Goal: Register for event/course

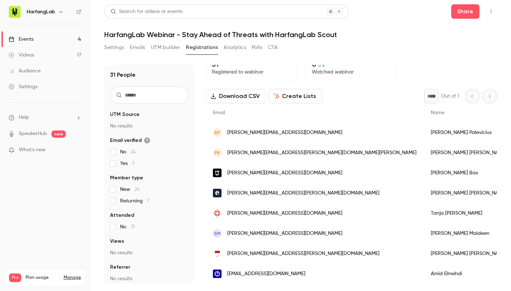
scroll to position [12, 0]
click at [47, 40] on link "Events 4" at bounding box center [45, 39] width 90 height 16
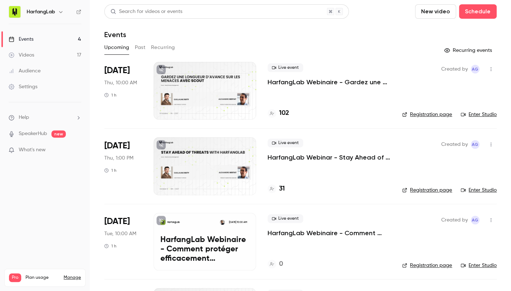
click at [282, 186] on h4 "31" at bounding box center [282, 189] width 6 height 10
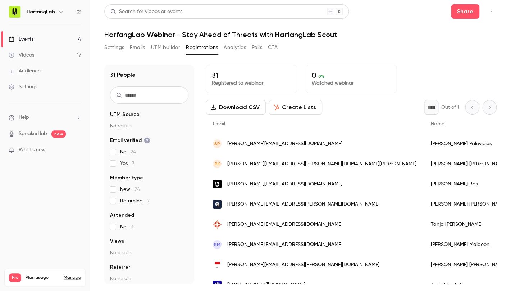
click at [28, 41] on div "Events" at bounding box center [21, 39] width 25 height 7
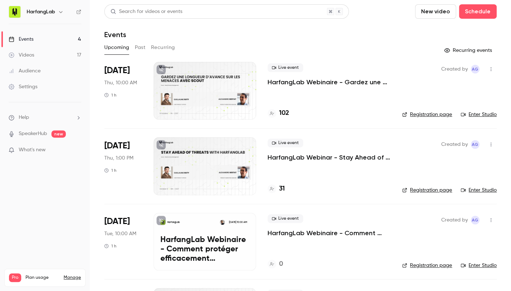
click at [286, 114] on h4 "102" at bounding box center [284, 113] width 10 height 10
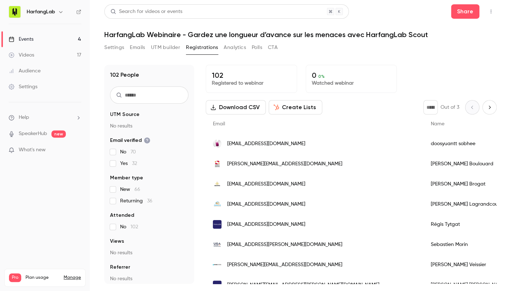
scroll to position [4, 0]
